Goal: Task Accomplishment & Management: Manage account settings

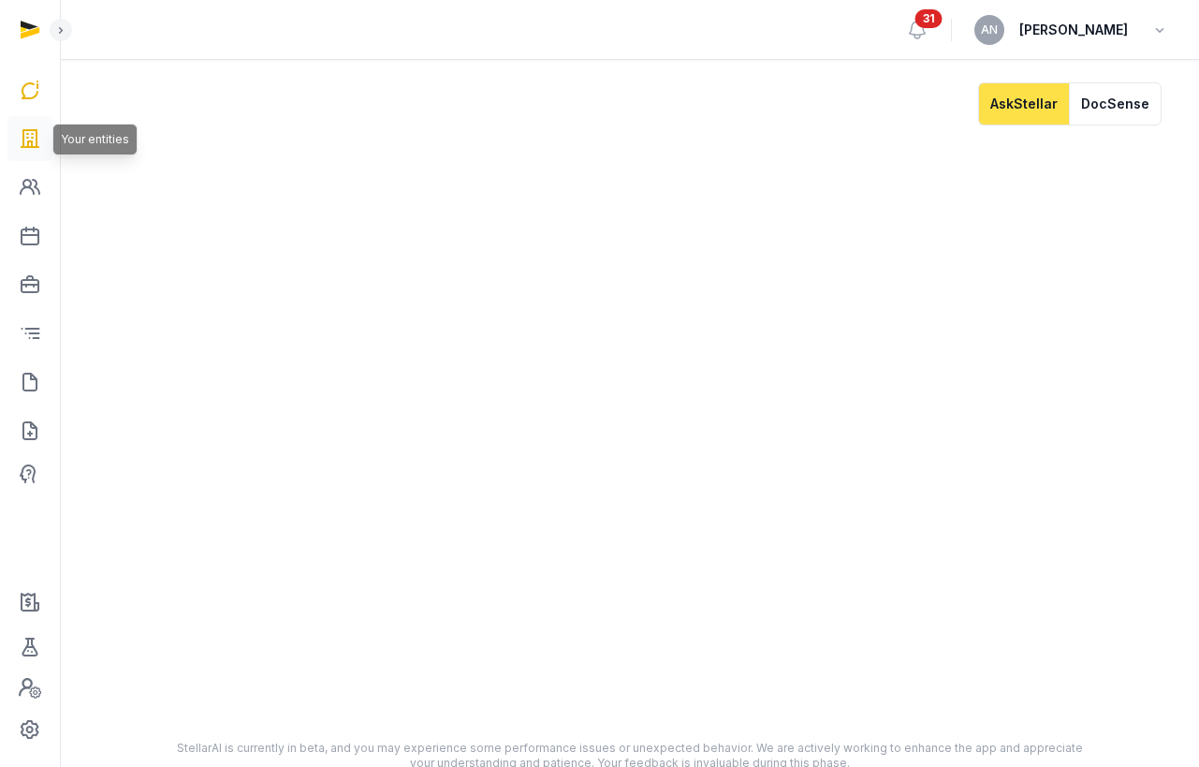
click at [25, 122] on link at bounding box center [29, 138] width 45 height 45
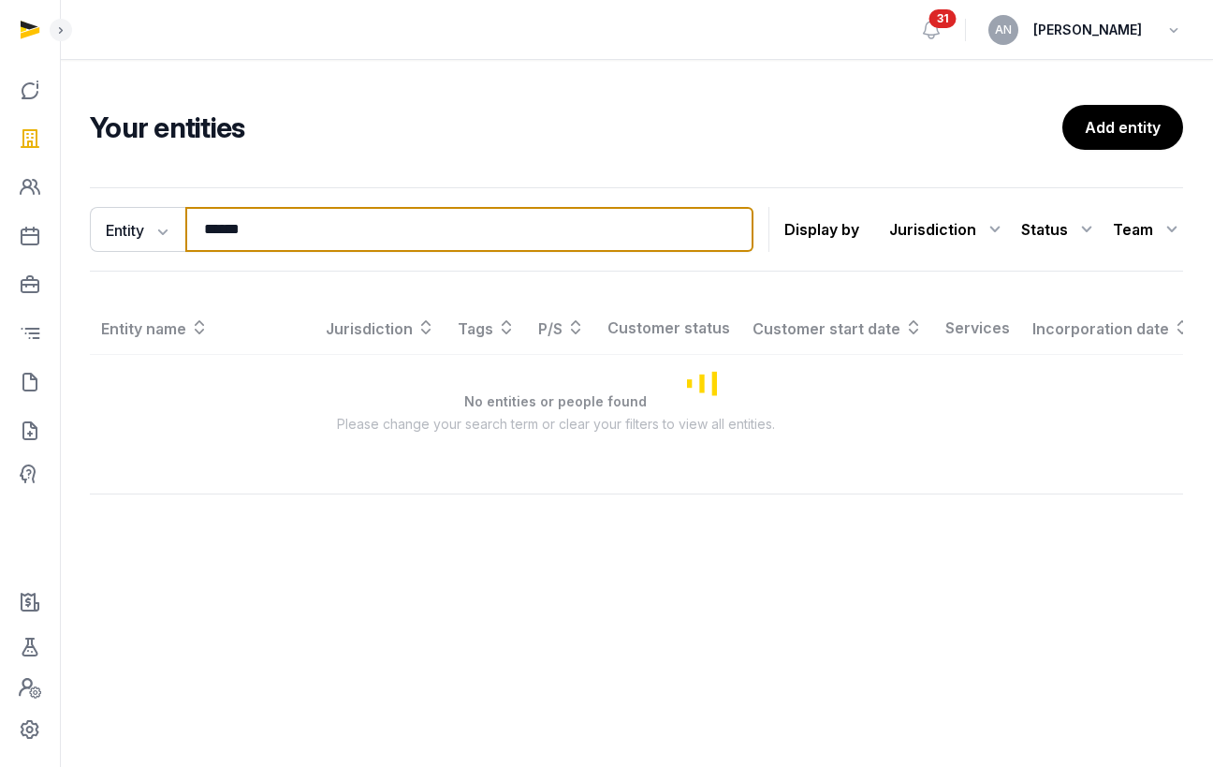
click at [257, 223] on input "******" at bounding box center [469, 229] width 568 height 45
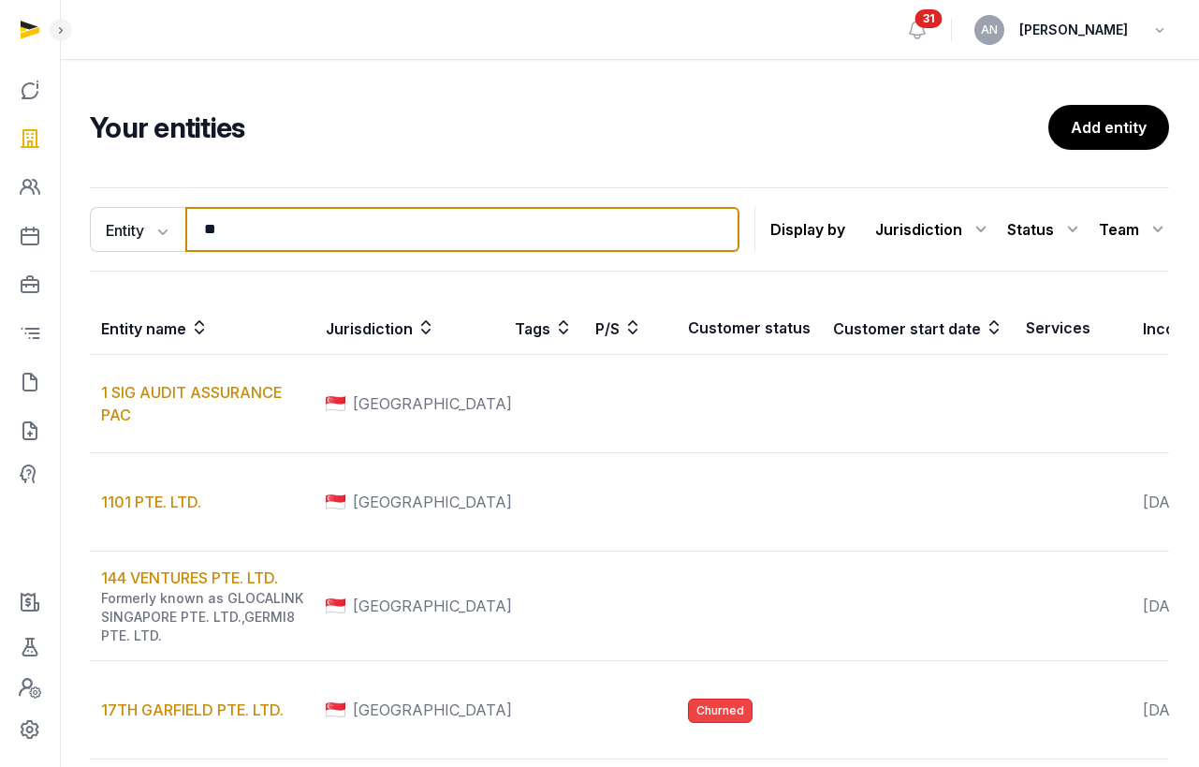
type input "*"
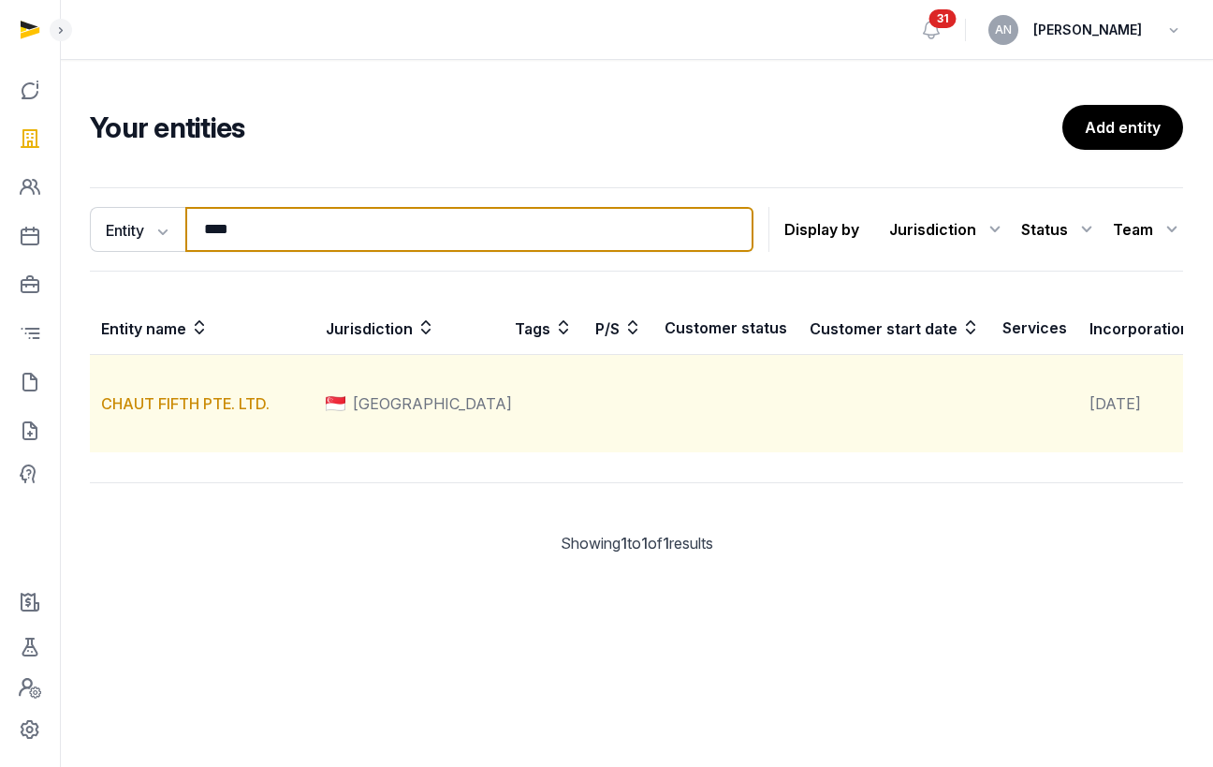
type input "****"
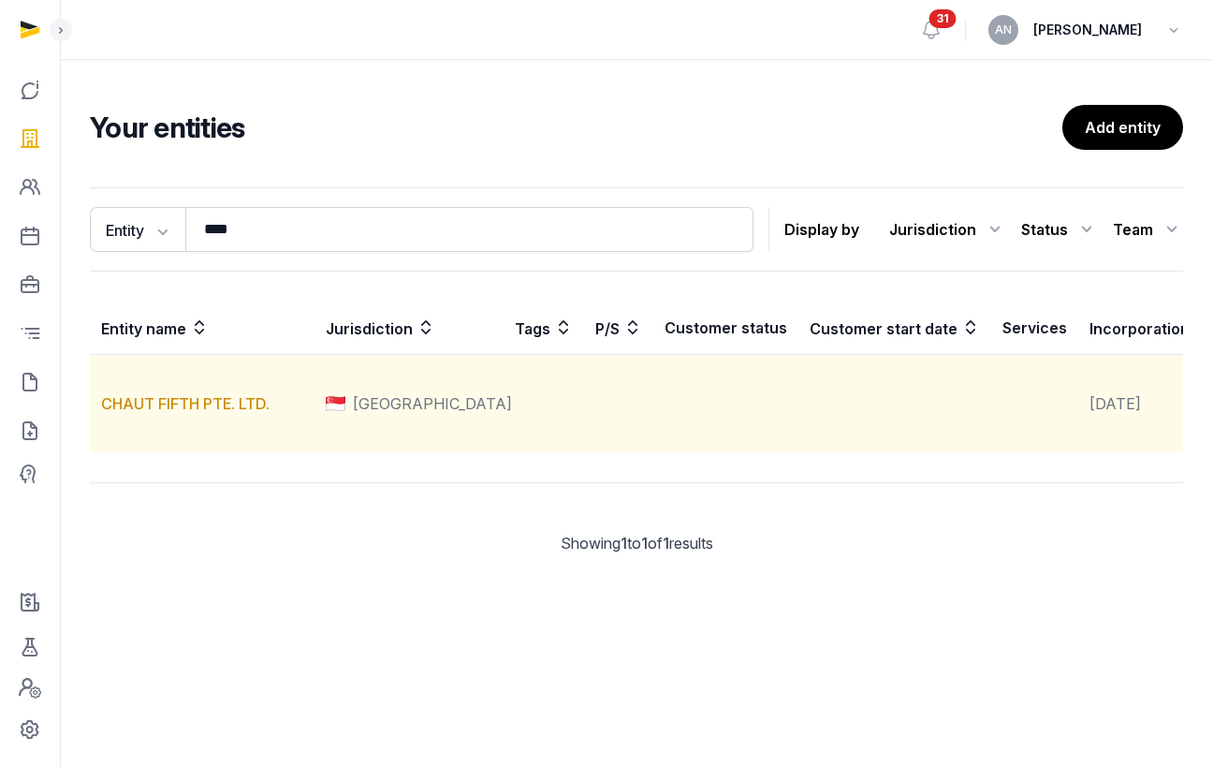
click at [152, 440] on td "CHAUT FIFTH PTE. LTD." at bounding box center [202, 404] width 225 height 98
click at [151, 413] on link "CHAUT FIFTH PTE. LTD." at bounding box center [185, 403] width 169 height 19
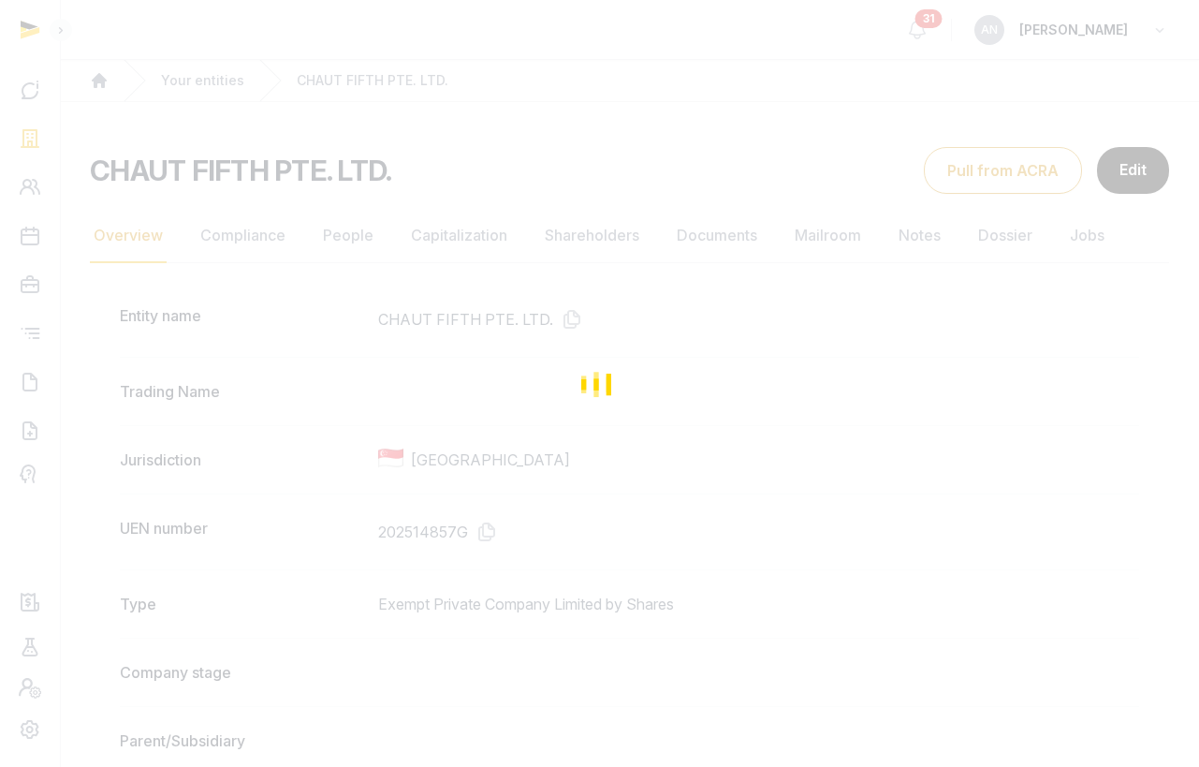
click at [630, 243] on div "Loading" at bounding box center [599, 383] width 1199 height 767
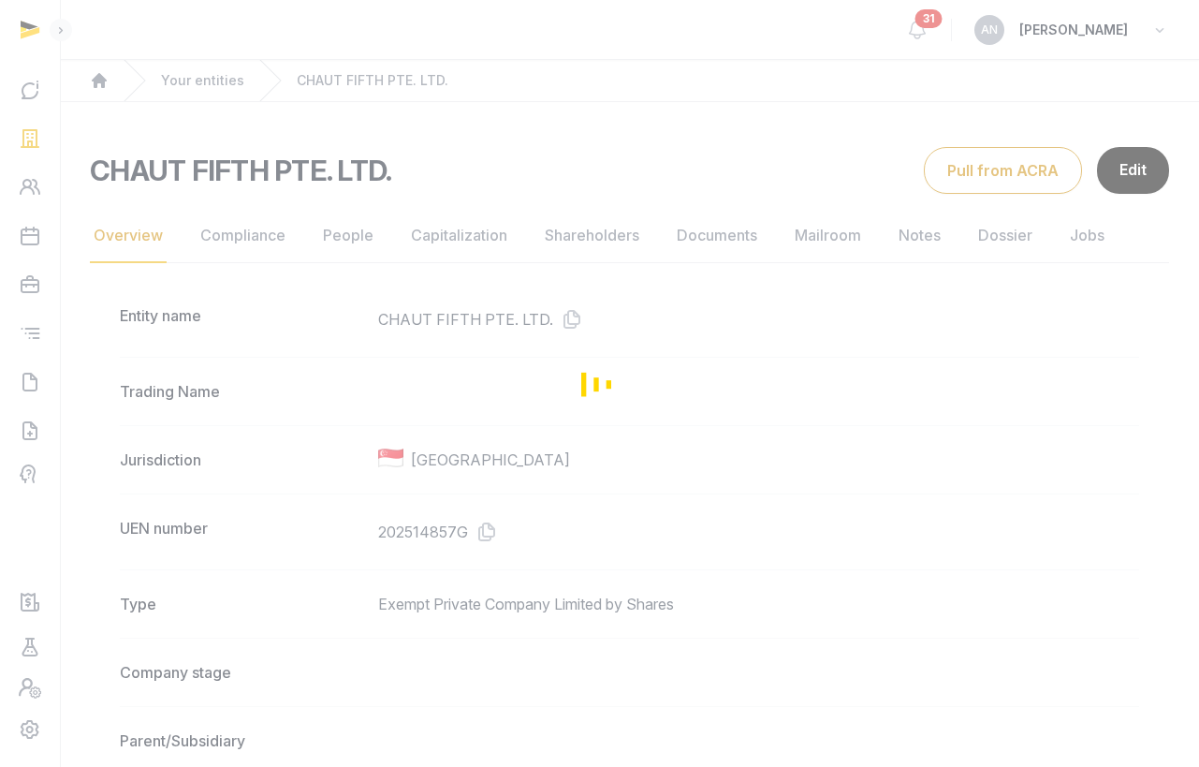
click at [693, 240] on div "Loading" at bounding box center [599, 383] width 1199 height 767
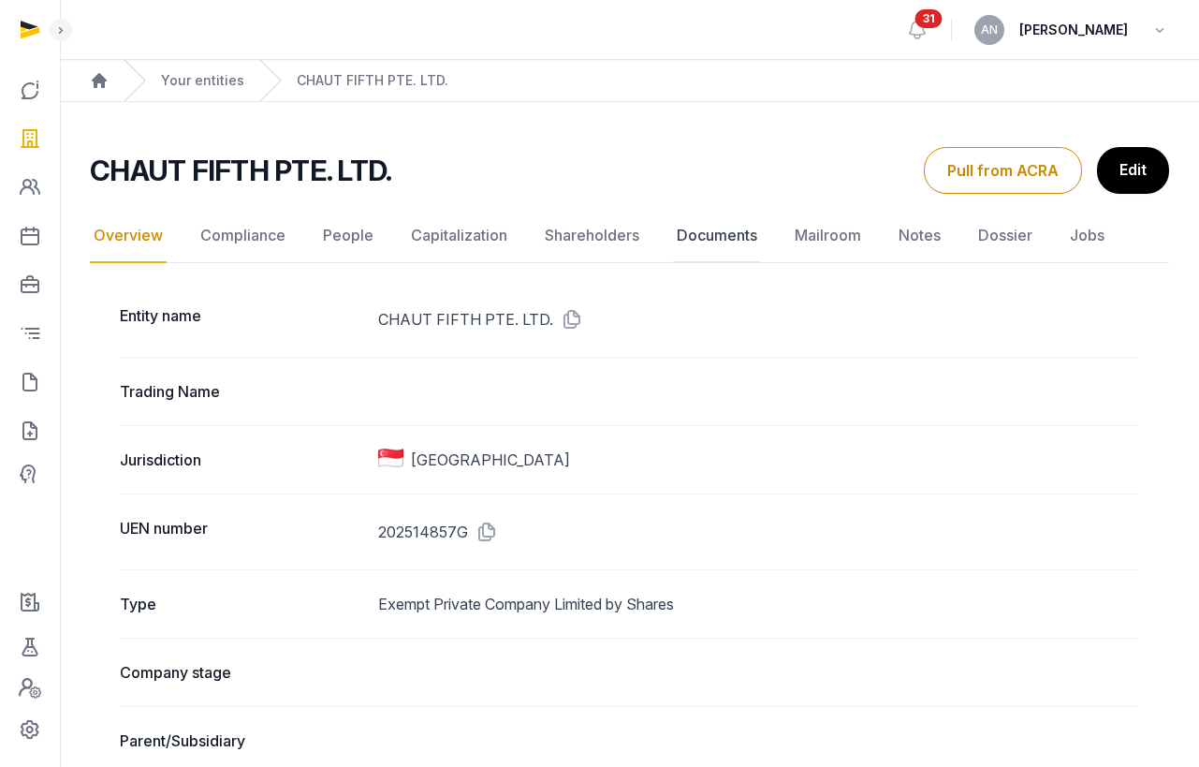
click at [698, 242] on link "Documents" at bounding box center [717, 236] width 88 height 54
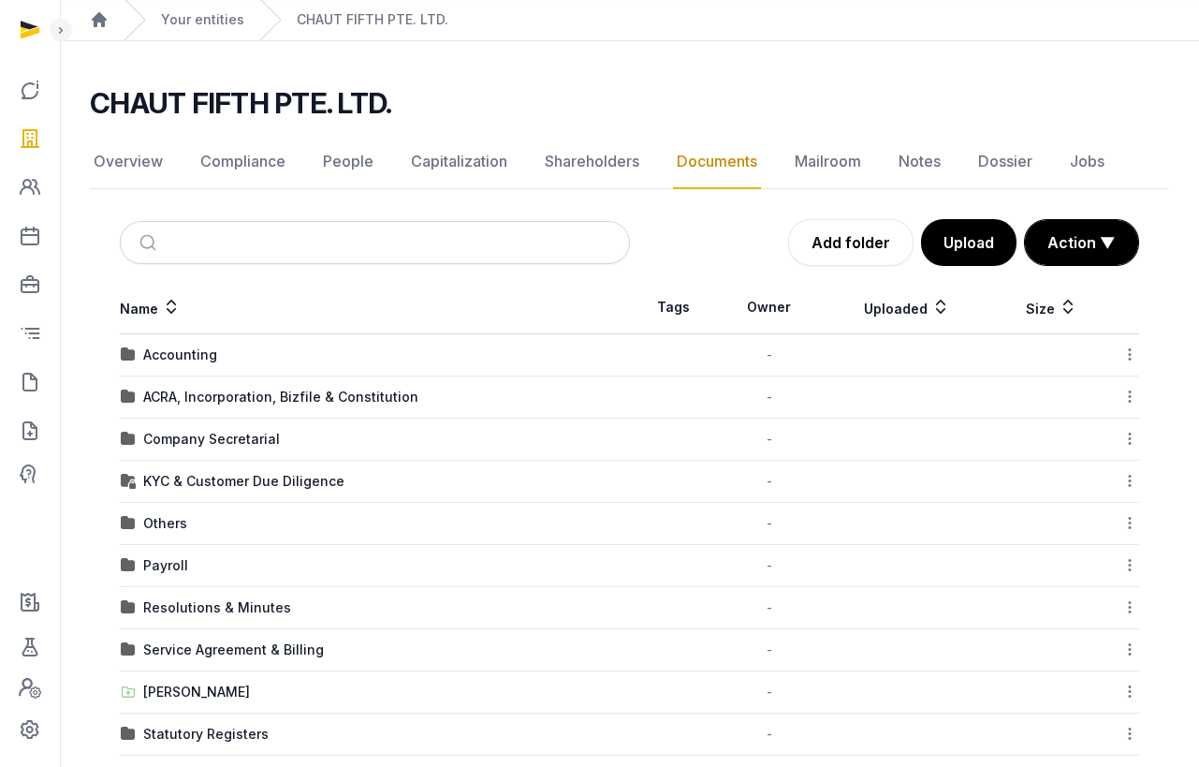
scroll to position [128, 0]
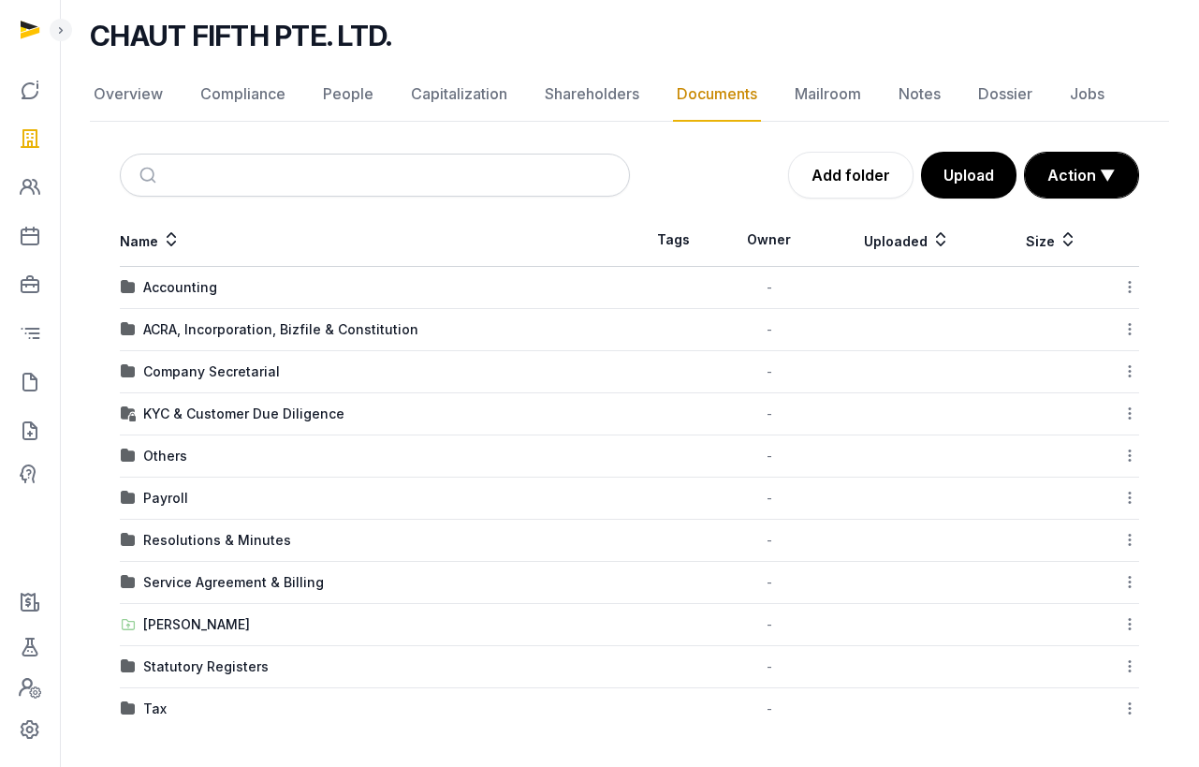
click at [167, 453] on div "Others" at bounding box center [165, 456] width 44 height 19
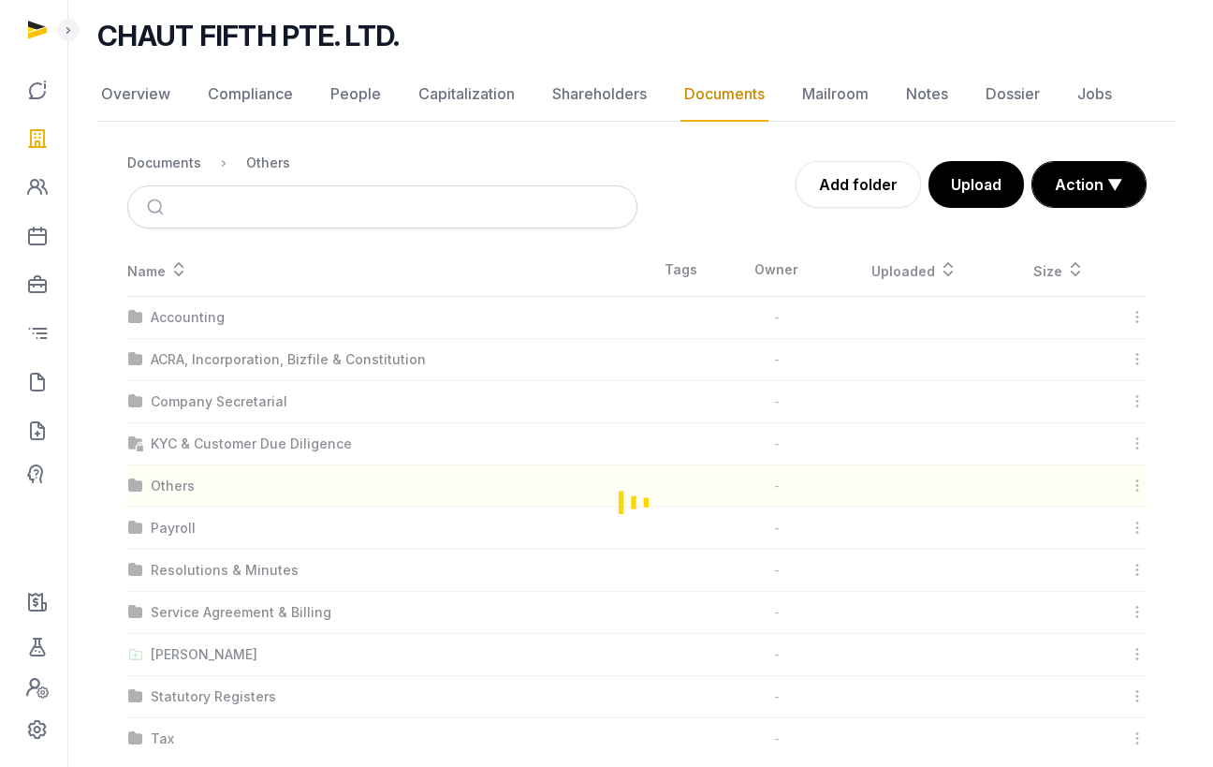
scroll to position [0, 0]
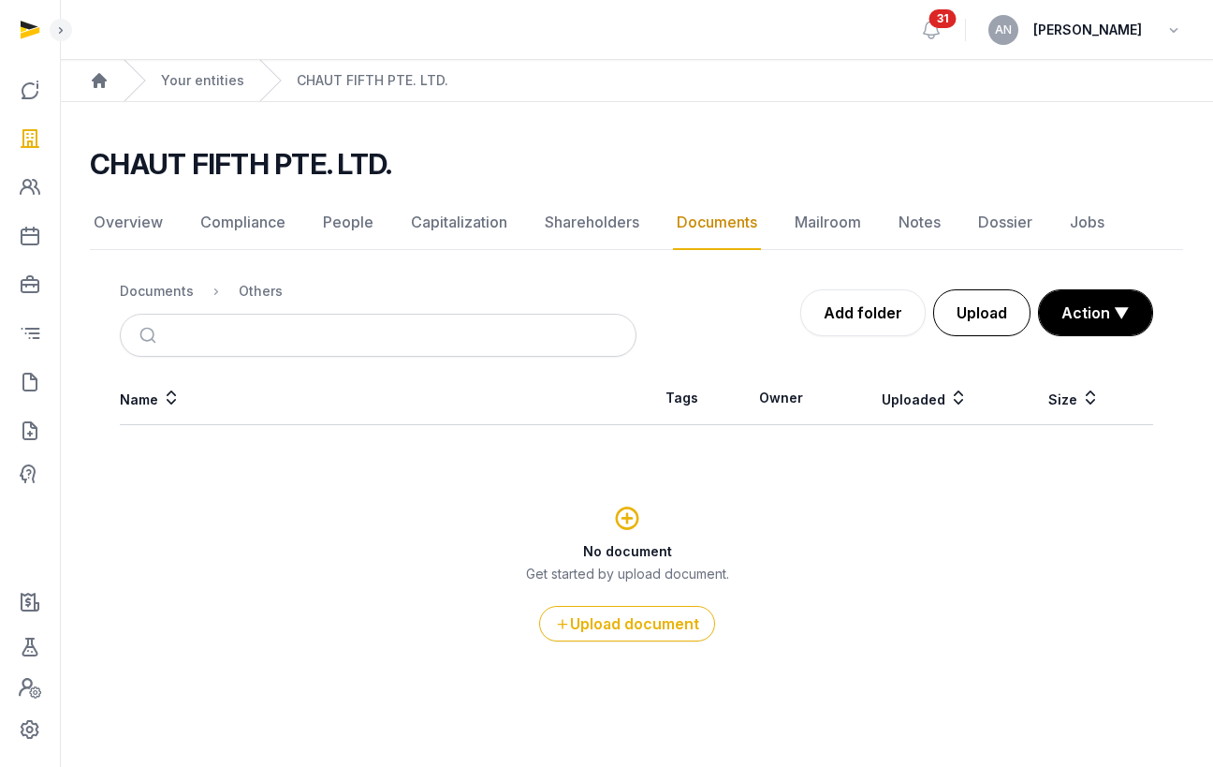
click at [989, 318] on button "Upload" at bounding box center [981, 312] width 97 height 47
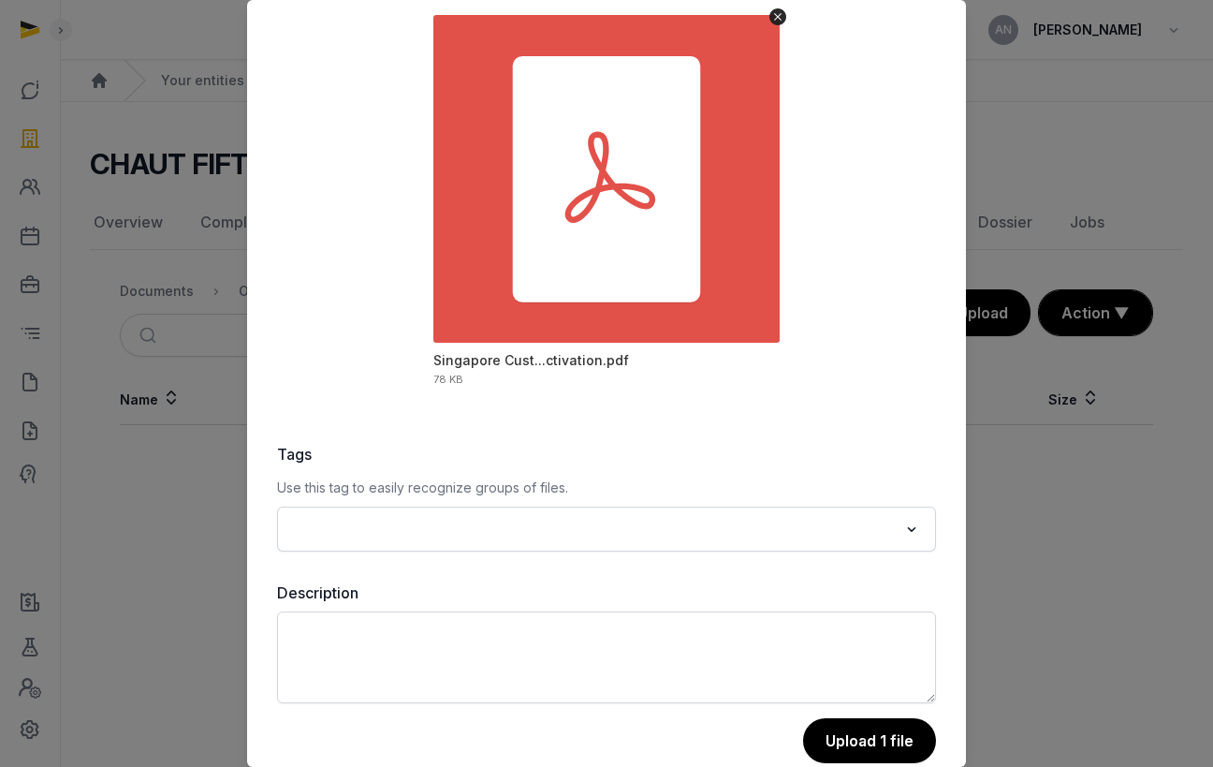
scroll to position [149, 0]
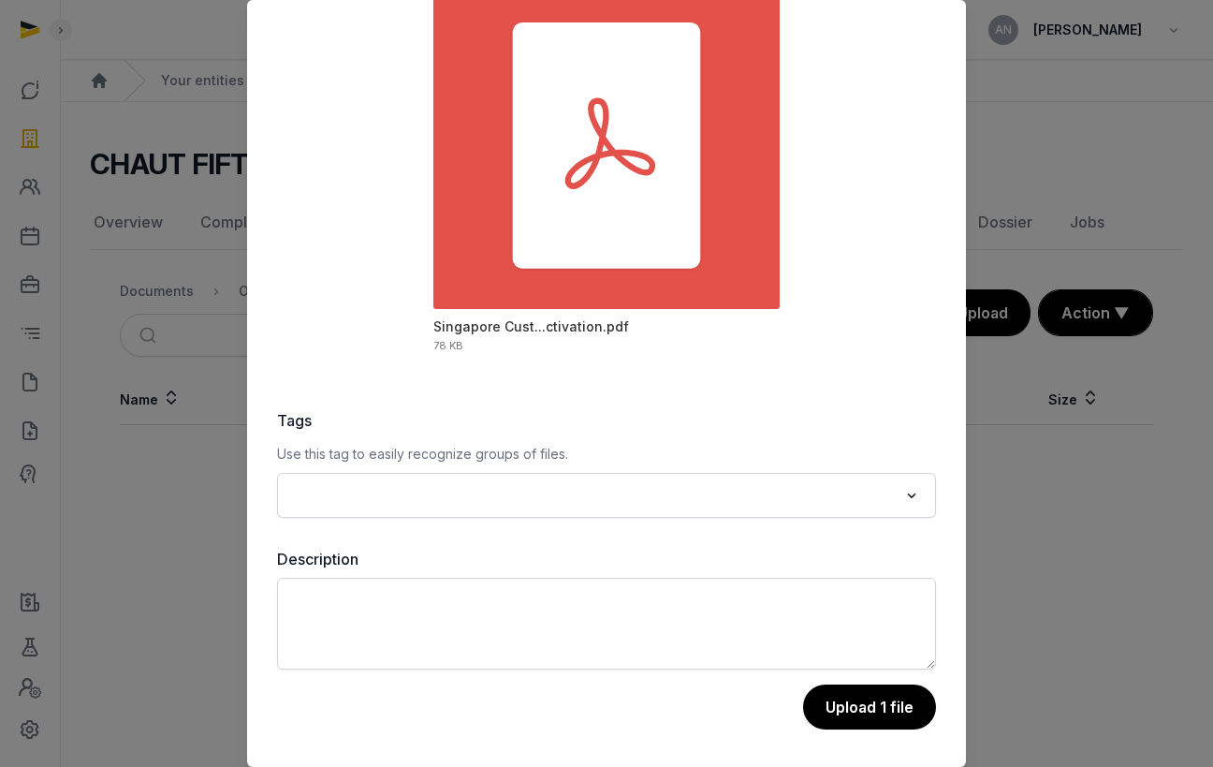
click at [852, 705] on button "Upload 1 file" at bounding box center [869, 706] width 133 height 45
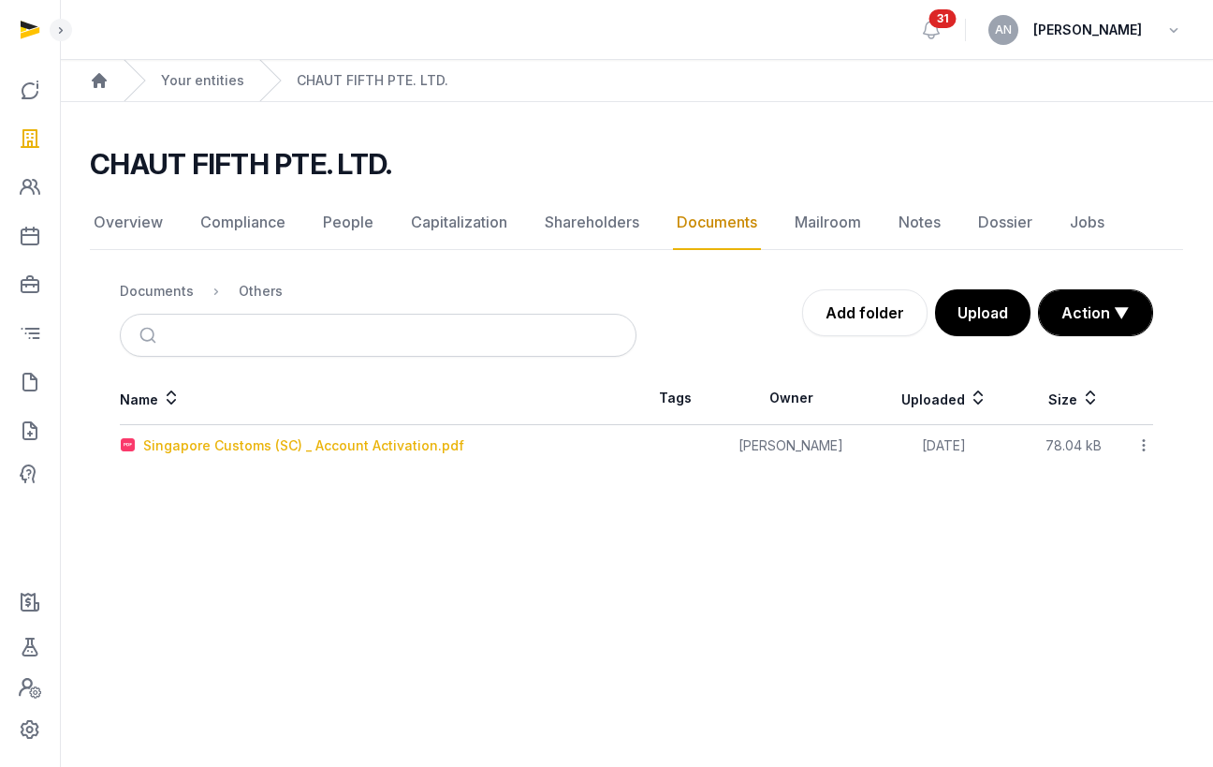
click at [210, 451] on div "Singapore Customs (SC) _ Account Activation.pdf" at bounding box center [303, 445] width 321 height 19
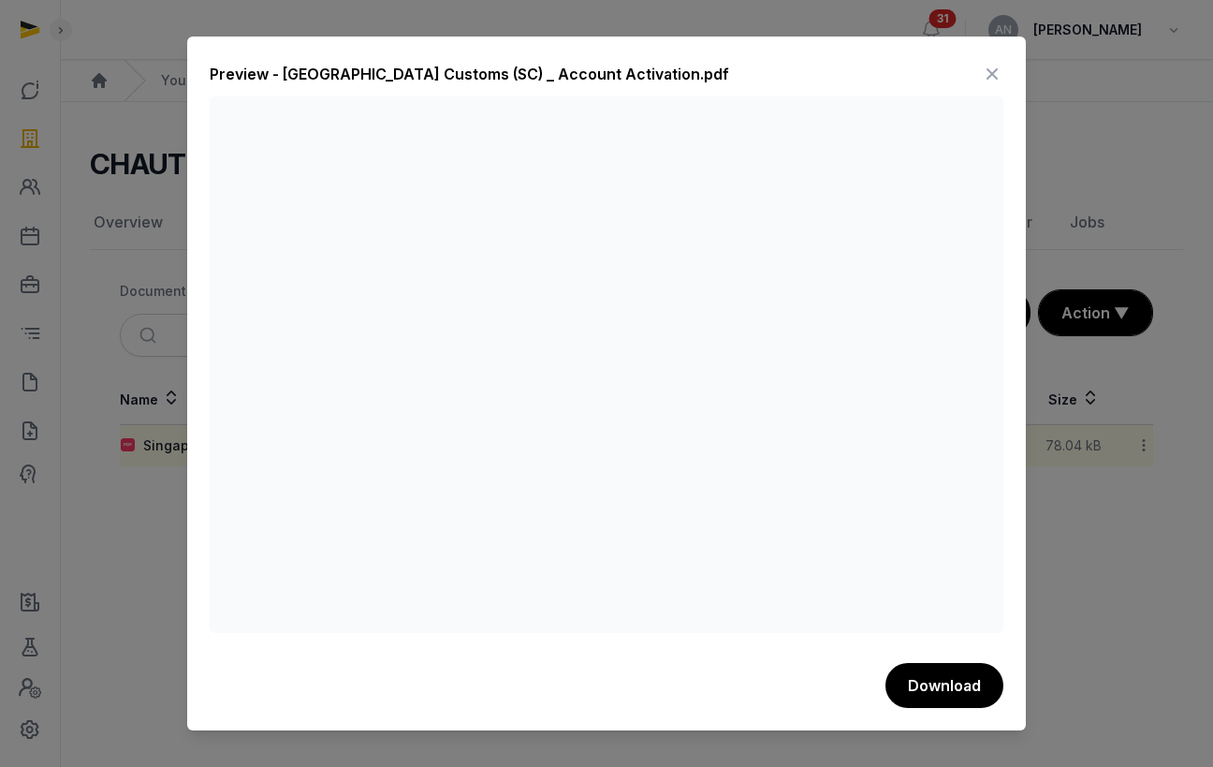
click at [995, 63] on icon at bounding box center [992, 74] width 22 height 30
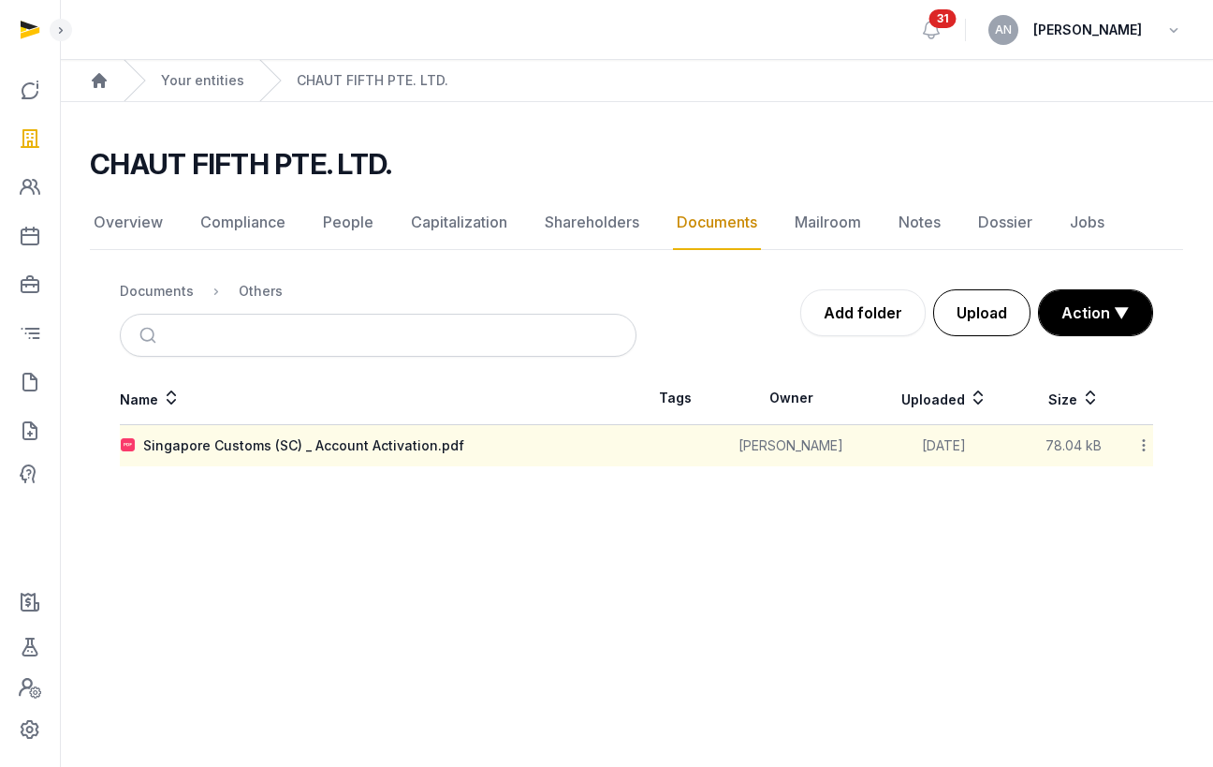
click at [1000, 313] on button "Upload" at bounding box center [981, 312] width 97 height 47
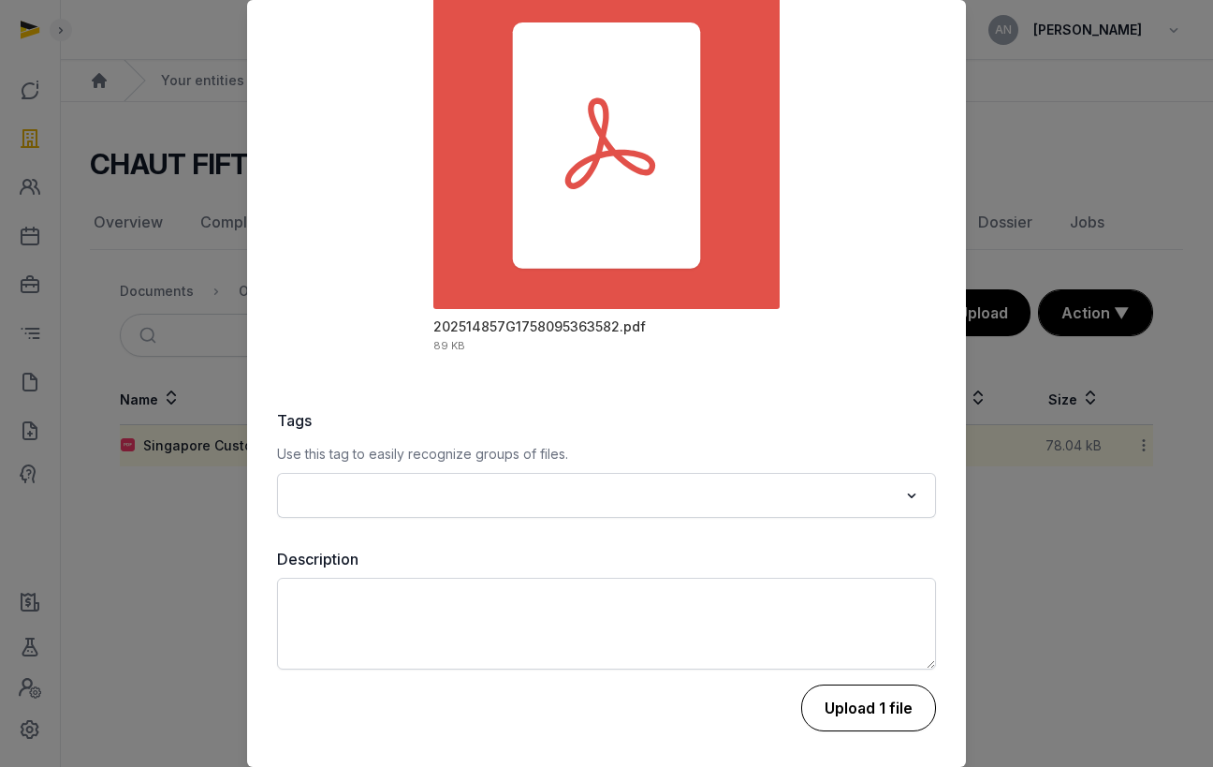
click at [875, 697] on button "Upload 1 file" at bounding box center [868, 707] width 135 height 47
